Goal: Transaction & Acquisition: Purchase product/service

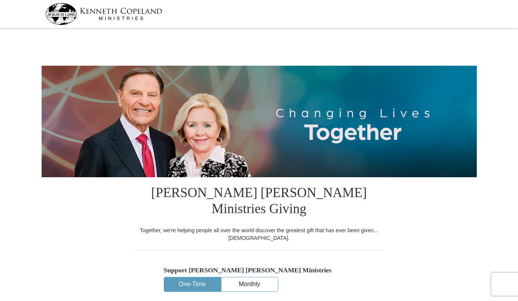
select select "AB"
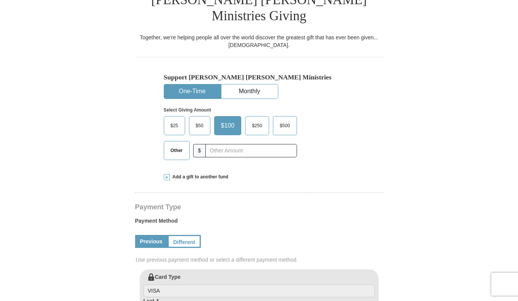
scroll to position [194, 0]
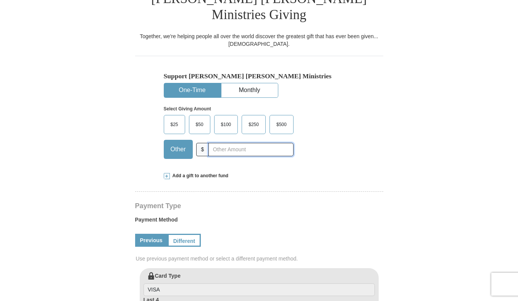
click at [247, 143] on input "text" at bounding box center [251, 149] width 85 height 13
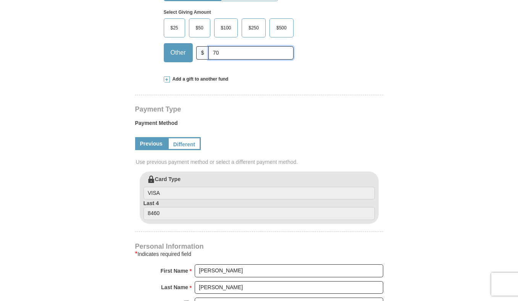
scroll to position [276, 0]
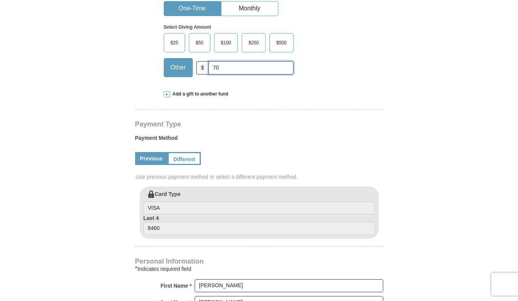
type input "70"
click at [214, 91] on span "Add a gift to another fund" at bounding box center [199, 94] width 59 height 6
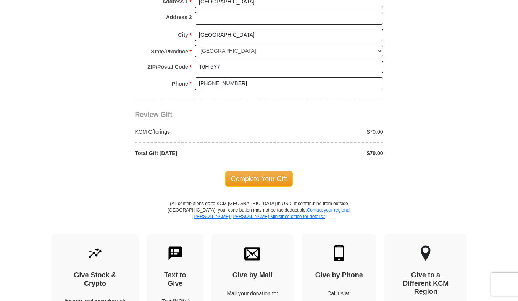
scroll to position [803, 0]
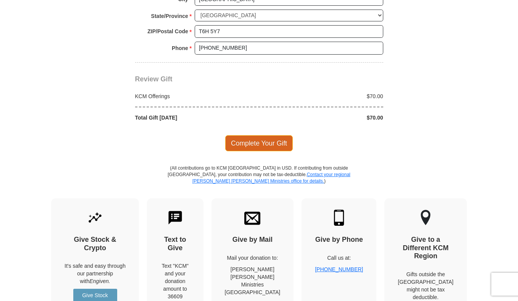
click at [256, 135] on span "Complete Your Gift" at bounding box center [259, 143] width 68 height 16
